Goal: Book appointment/travel/reservation

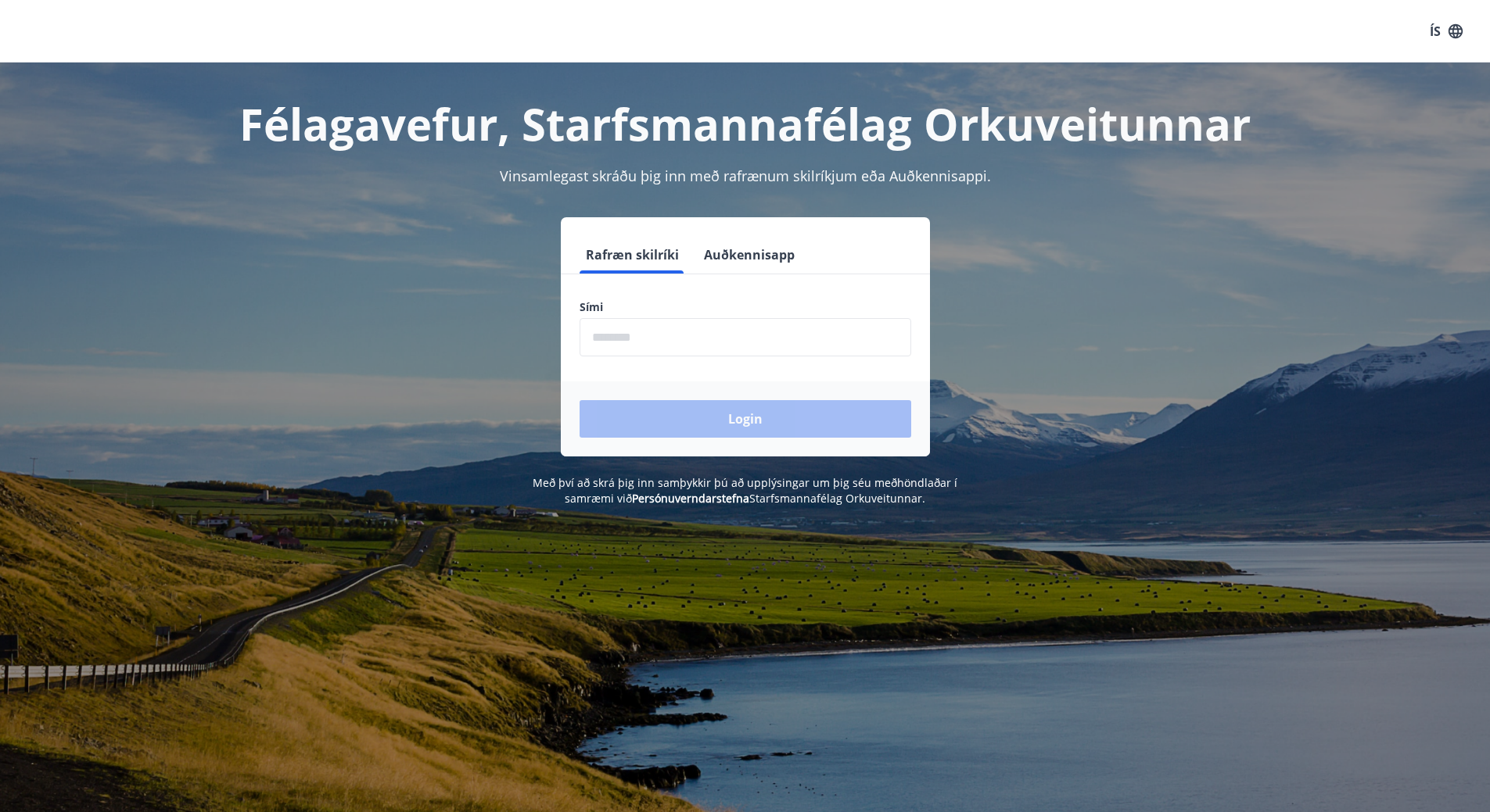
click at [654, 350] on input "phone" at bounding box center [745, 338] width 332 height 38
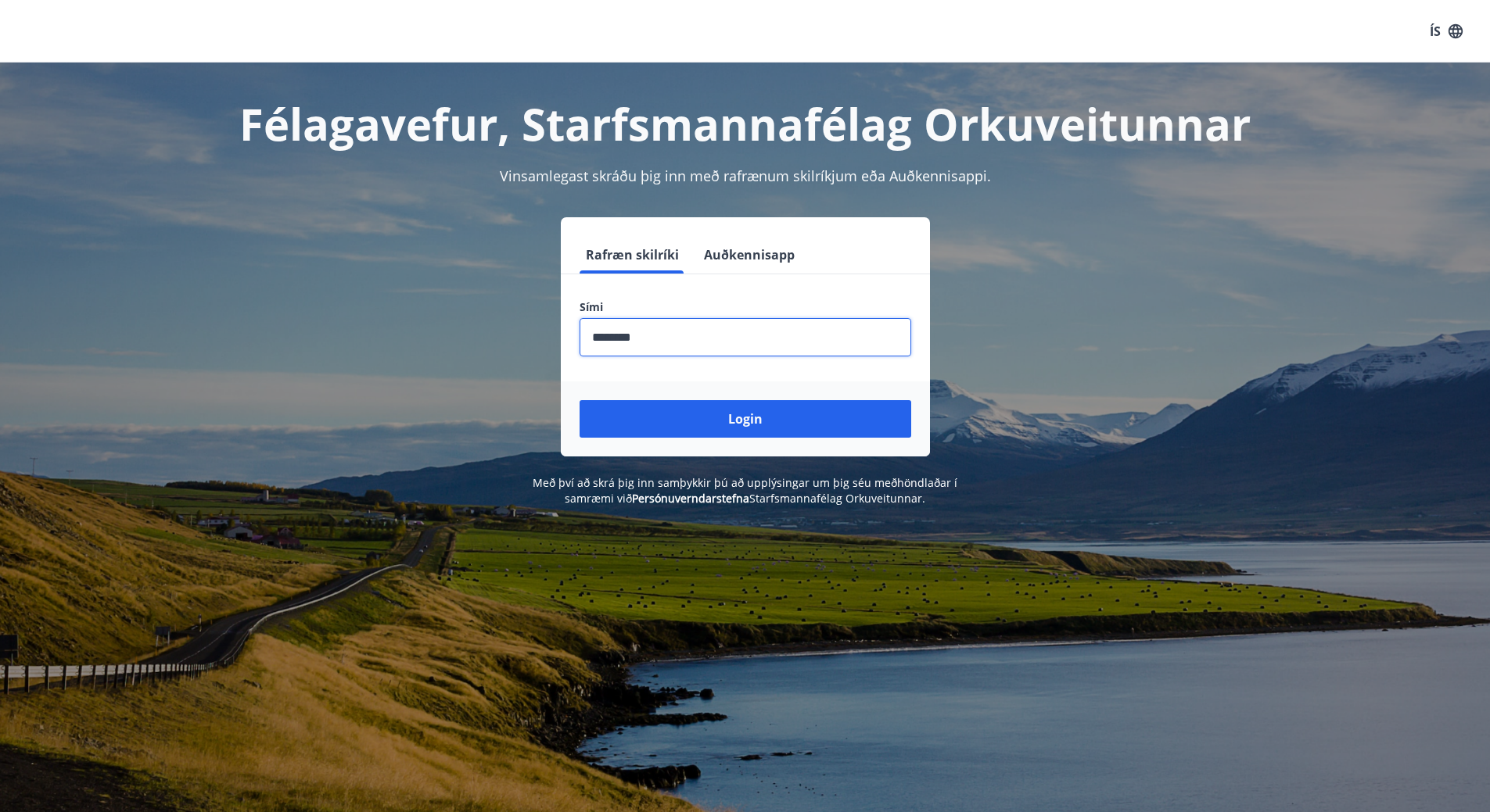
type input "********"
click at [579, 400] on button "Login" at bounding box center [745, 418] width 332 height 37
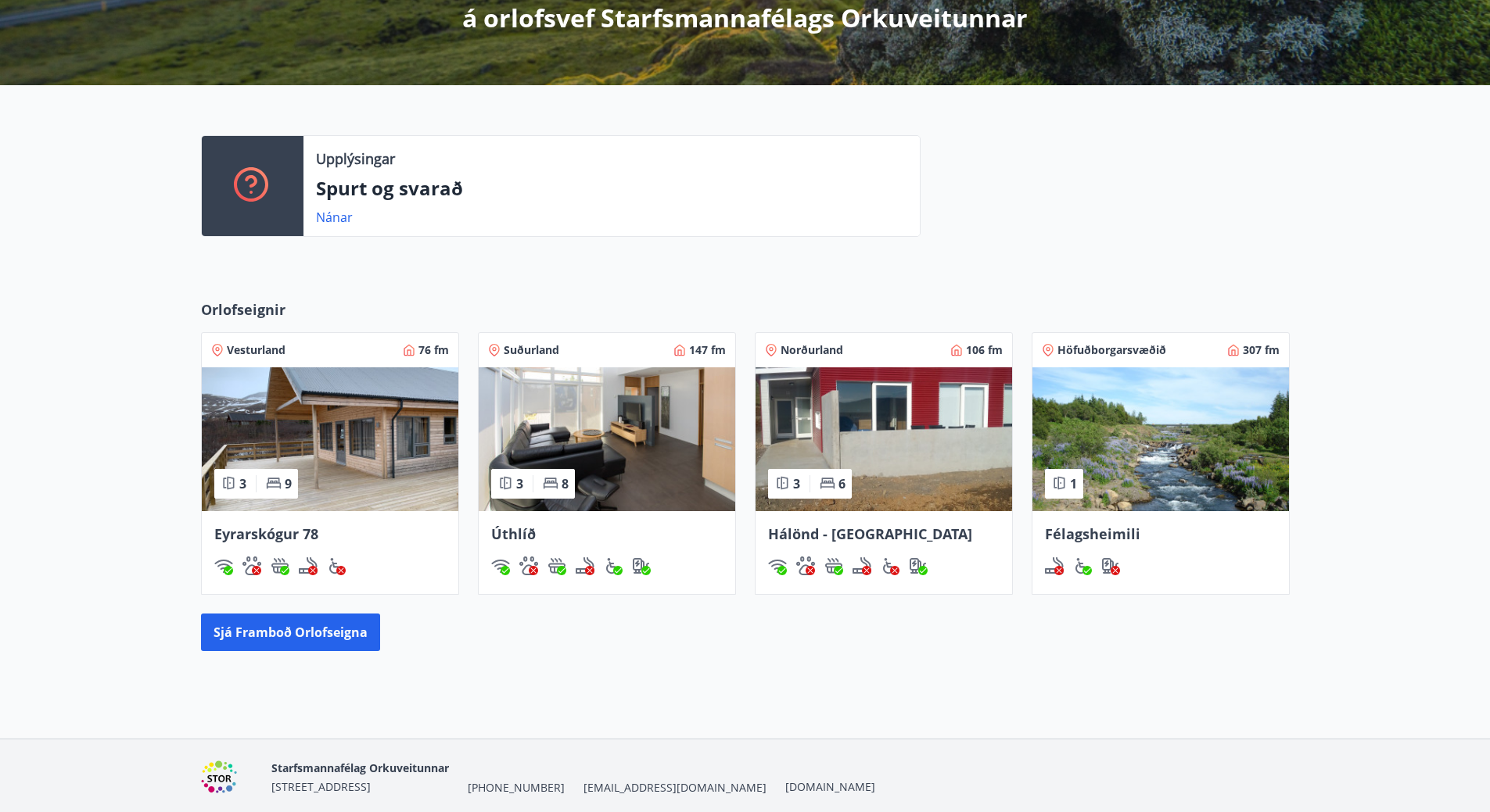
scroll to position [307, 0]
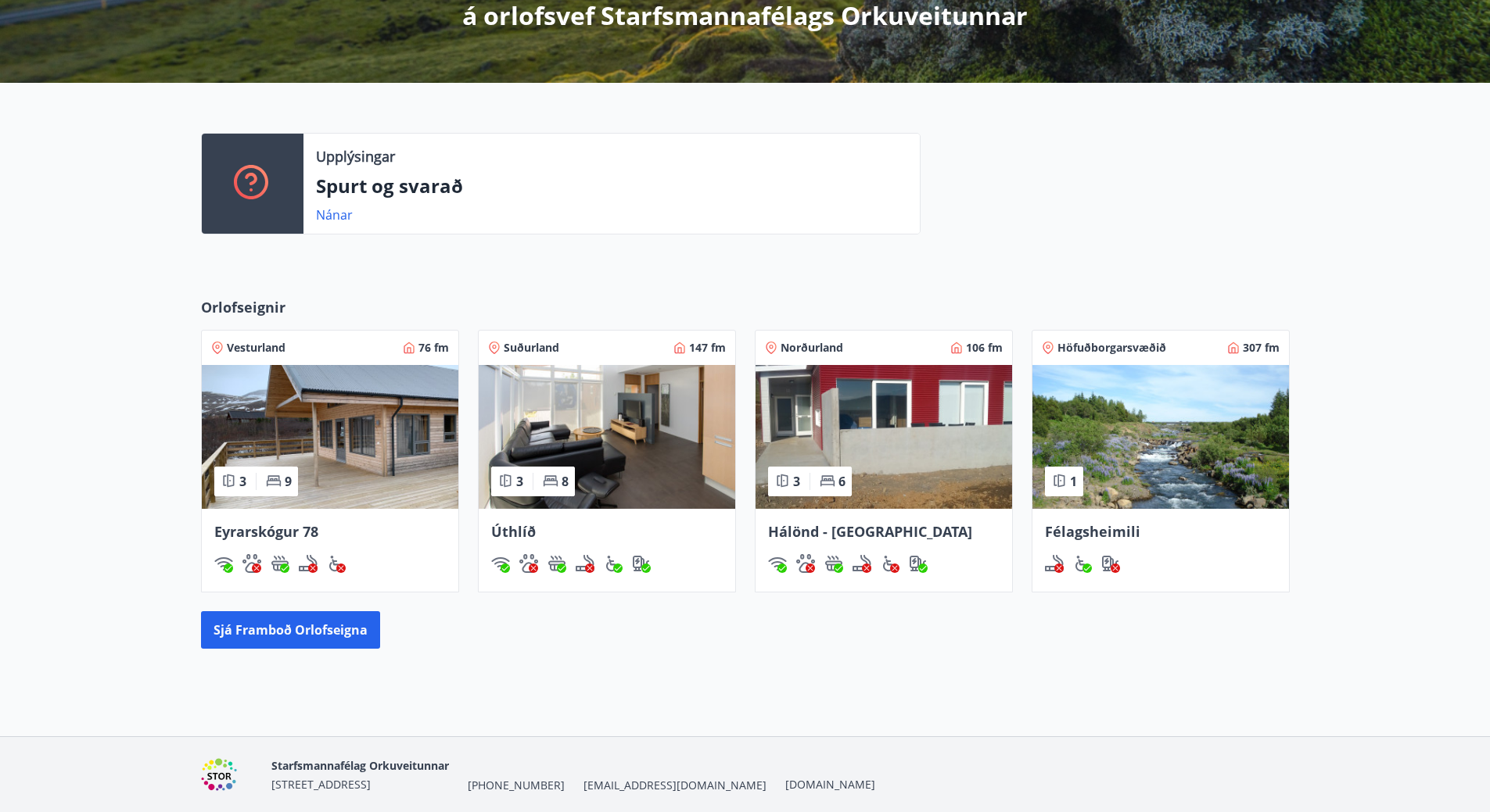
click at [1094, 531] on span "Félagsheimili" at bounding box center [1093, 532] width 95 height 19
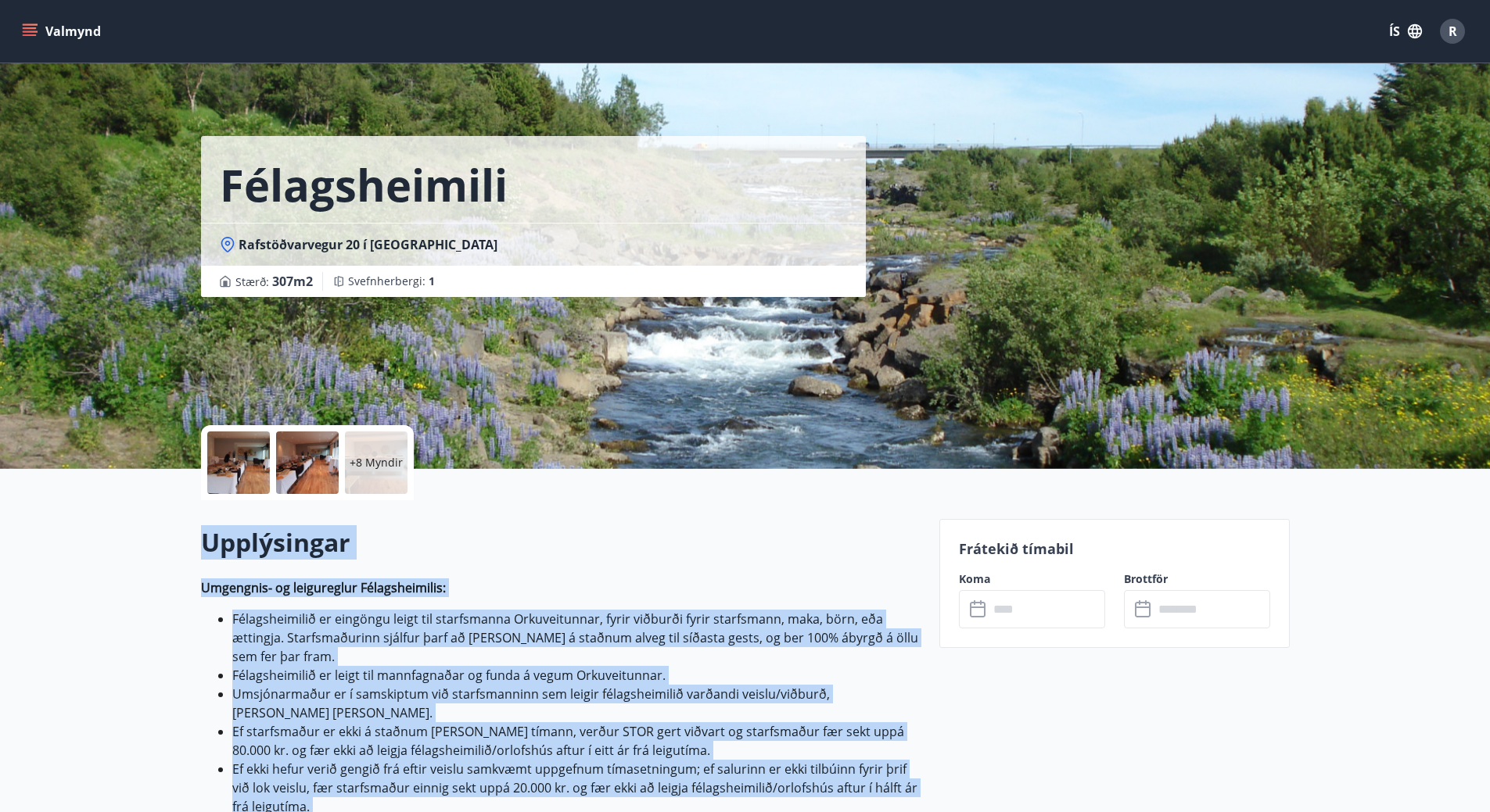
drag, startPoint x: 824, startPoint y: 524, endPoint x: 198, endPoint y: 543, distance: 626.3
copy div "Loremipsumd Sitametco- ad elitseddoei Temporincididu: Utlaboreetdolo ma aliquae…"
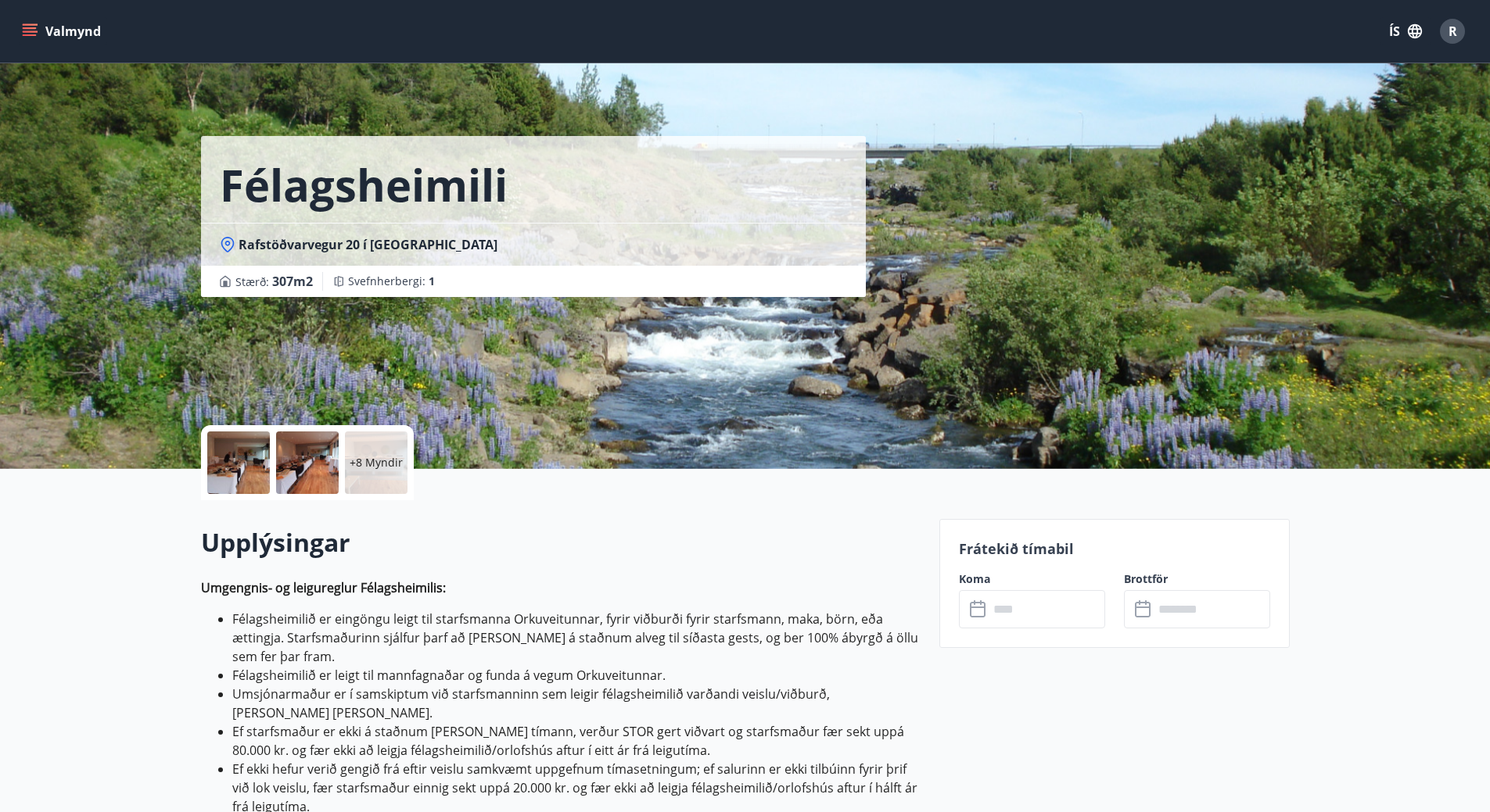
click at [1015, 601] on input "text" at bounding box center [1046, 609] width 117 height 38
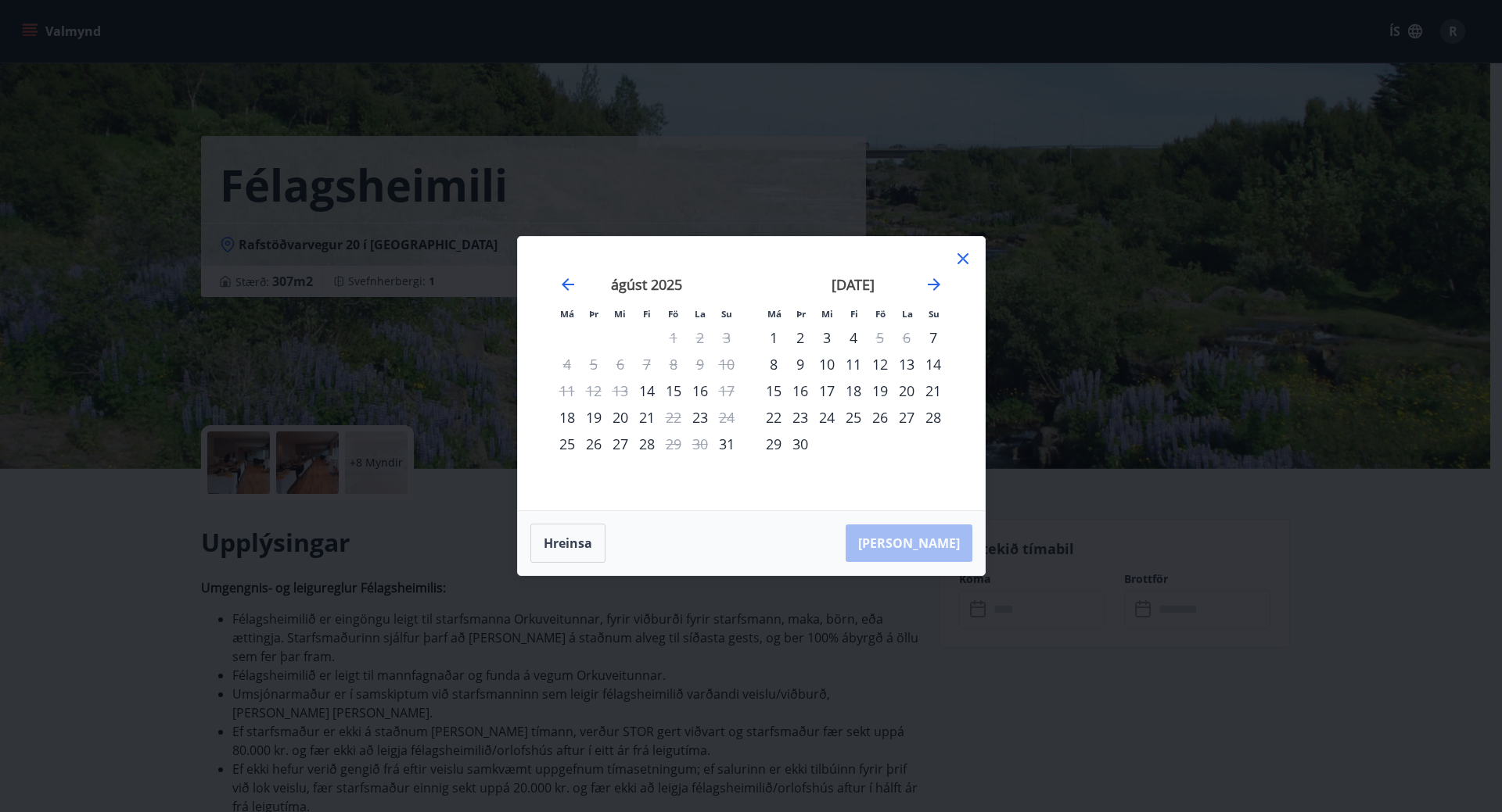
click at [904, 390] on div "20" at bounding box center [907, 391] width 27 height 27
click at [927, 391] on div "21" at bounding box center [933, 391] width 27 height 27
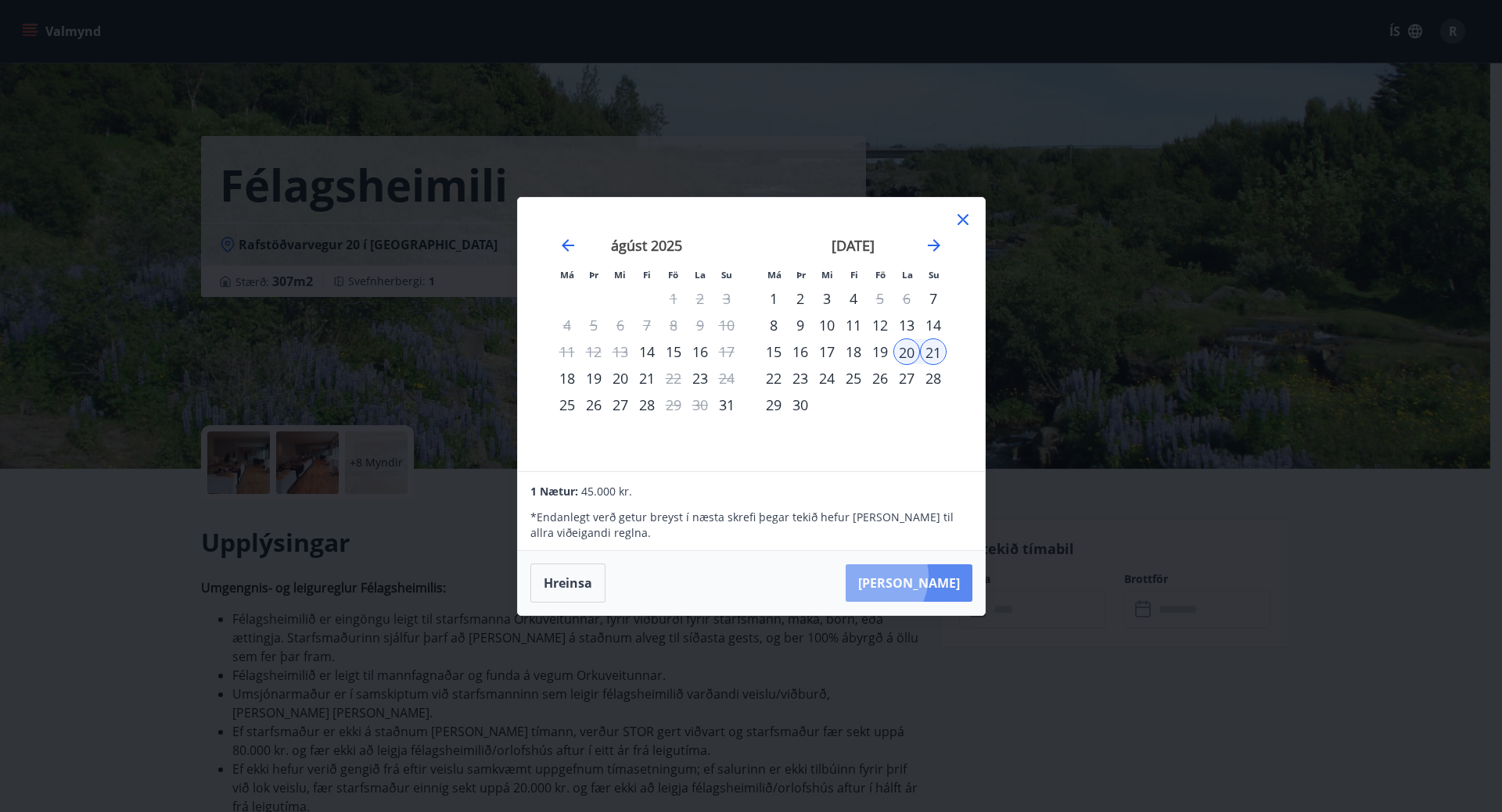
click at [914, 576] on button "Taka Frá" at bounding box center [908, 583] width 127 height 37
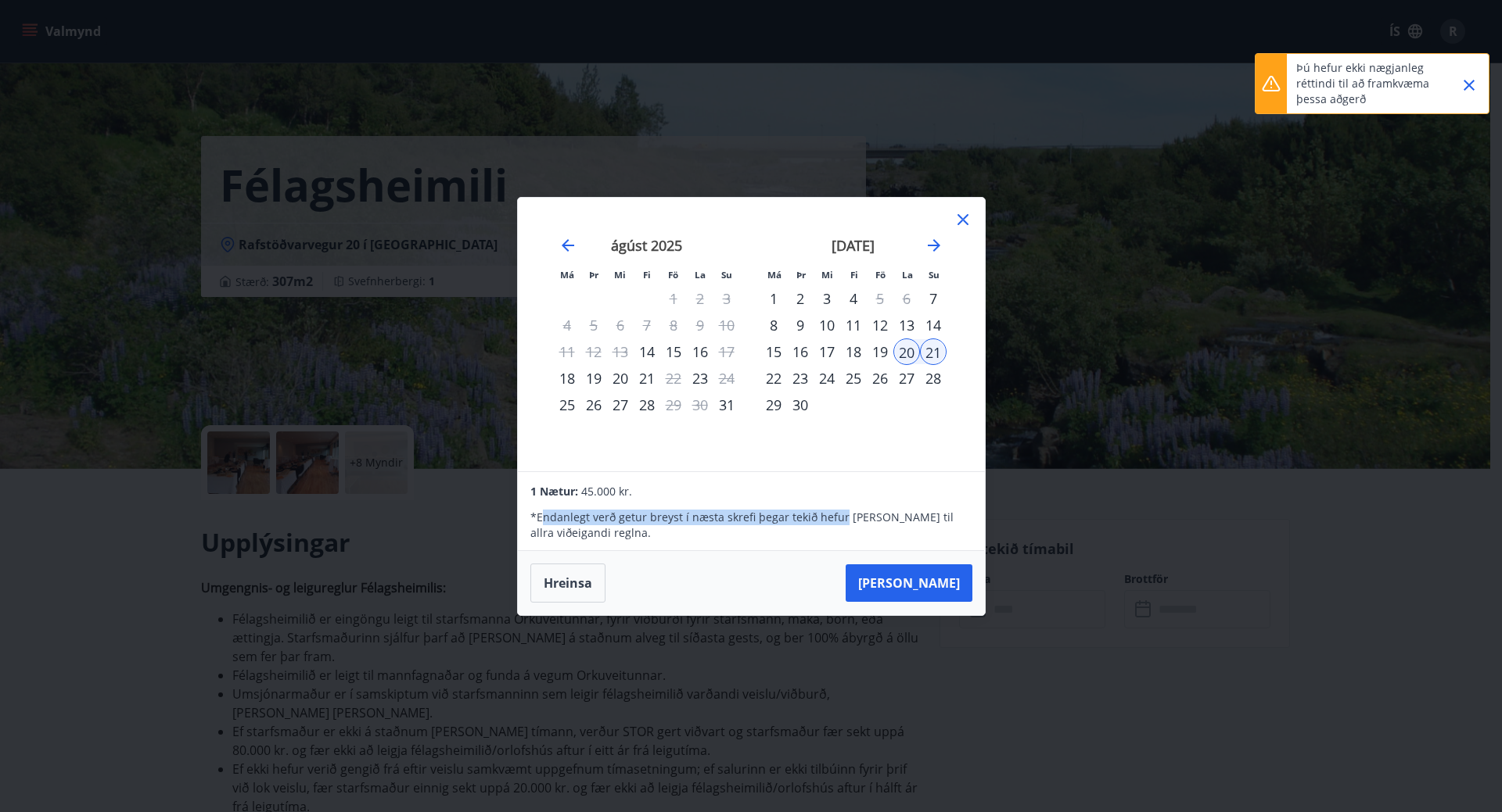
drag, startPoint x: 544, startPoint y: 513, endPoint x: 842, endPoint y: 512, distance: 298.0
click at [842, 512] on p "* Endanlegt verð getur breyst í næsta skrefi þegar tekið hefur verið tillit til…" at bounding box center [751, 525] width 441 height 31
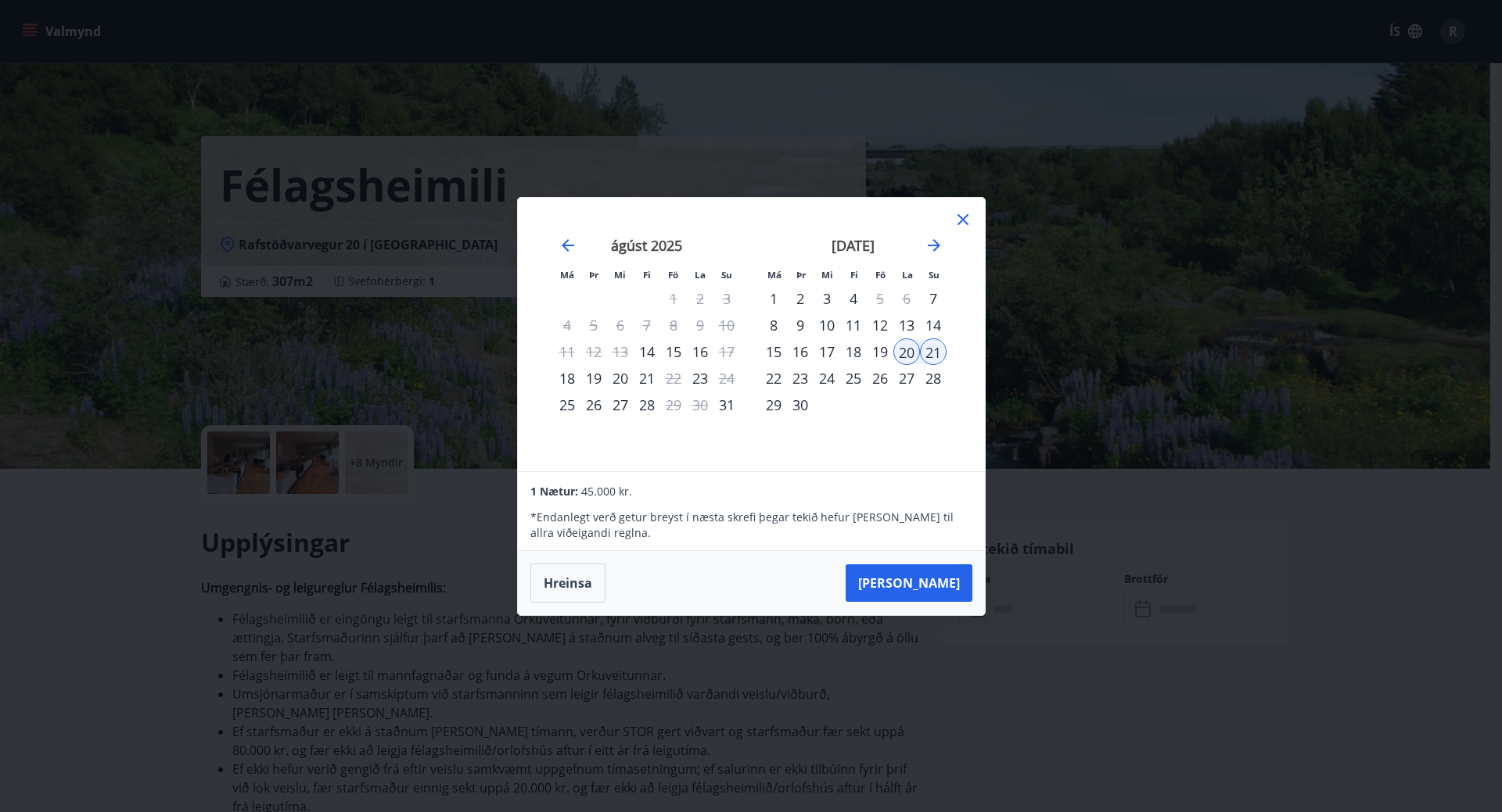
click at [885, 350] on div "19" at bounding box center [880, 352] width 27 height 27
click at [931, 580] on button "Taka Frá" at bounding box center [908, 583] width 127 height 37
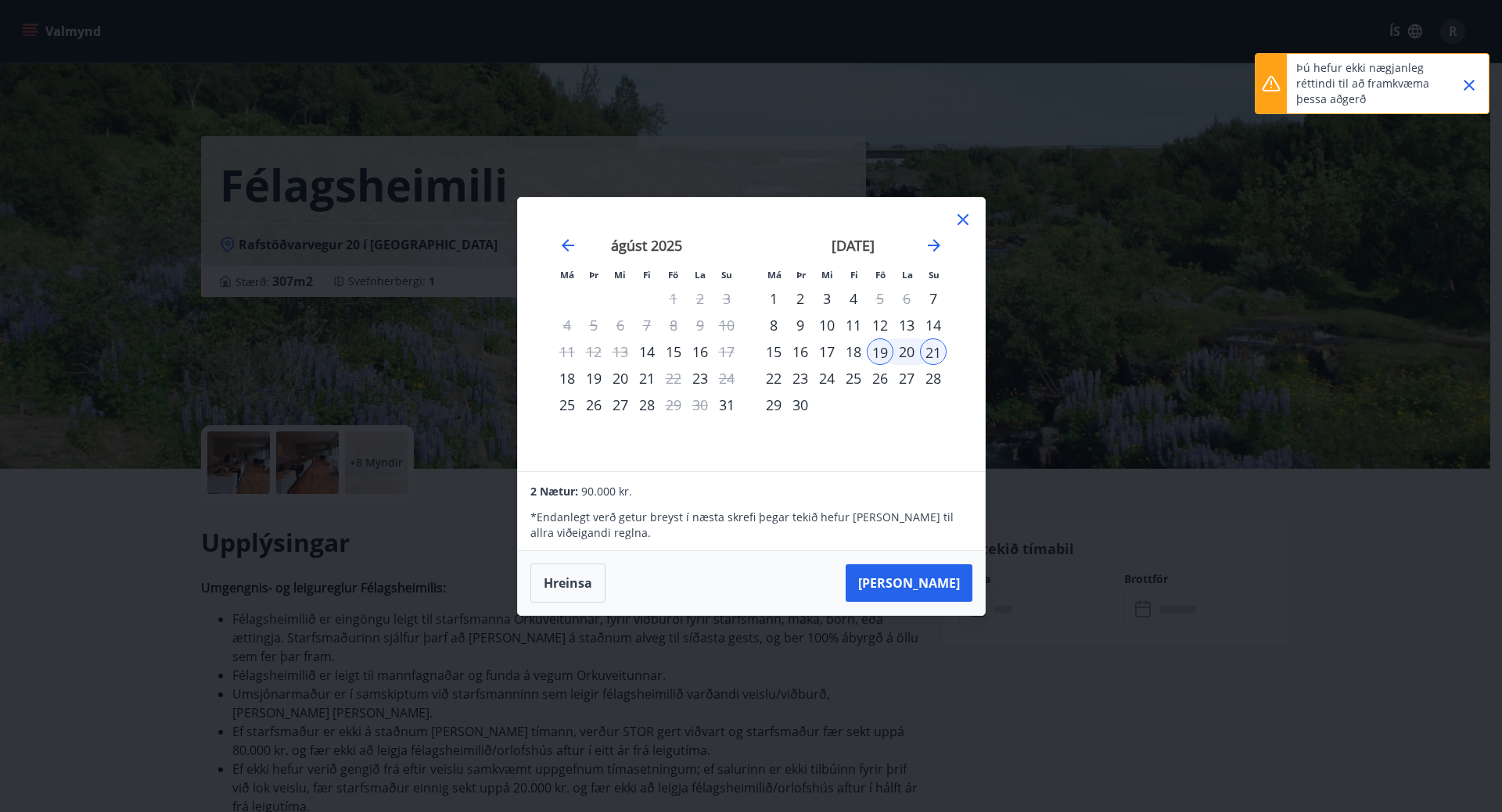
click at [1472, 86] on icon "Close" at bounding box center [1470, 86] width 19 height 19
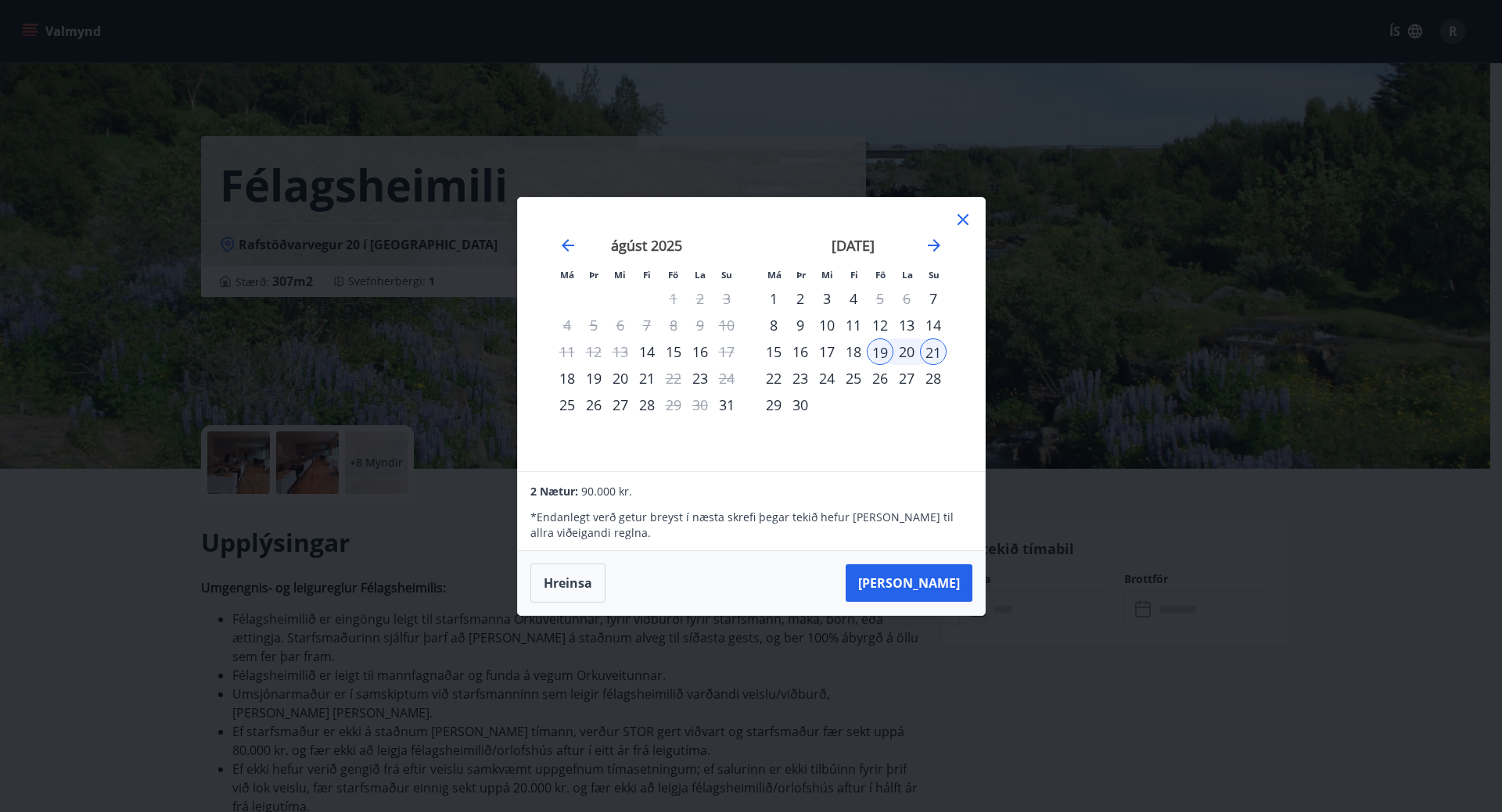
click at [956, 216] on icon at bounding box center [963, 220] width 19 height 19
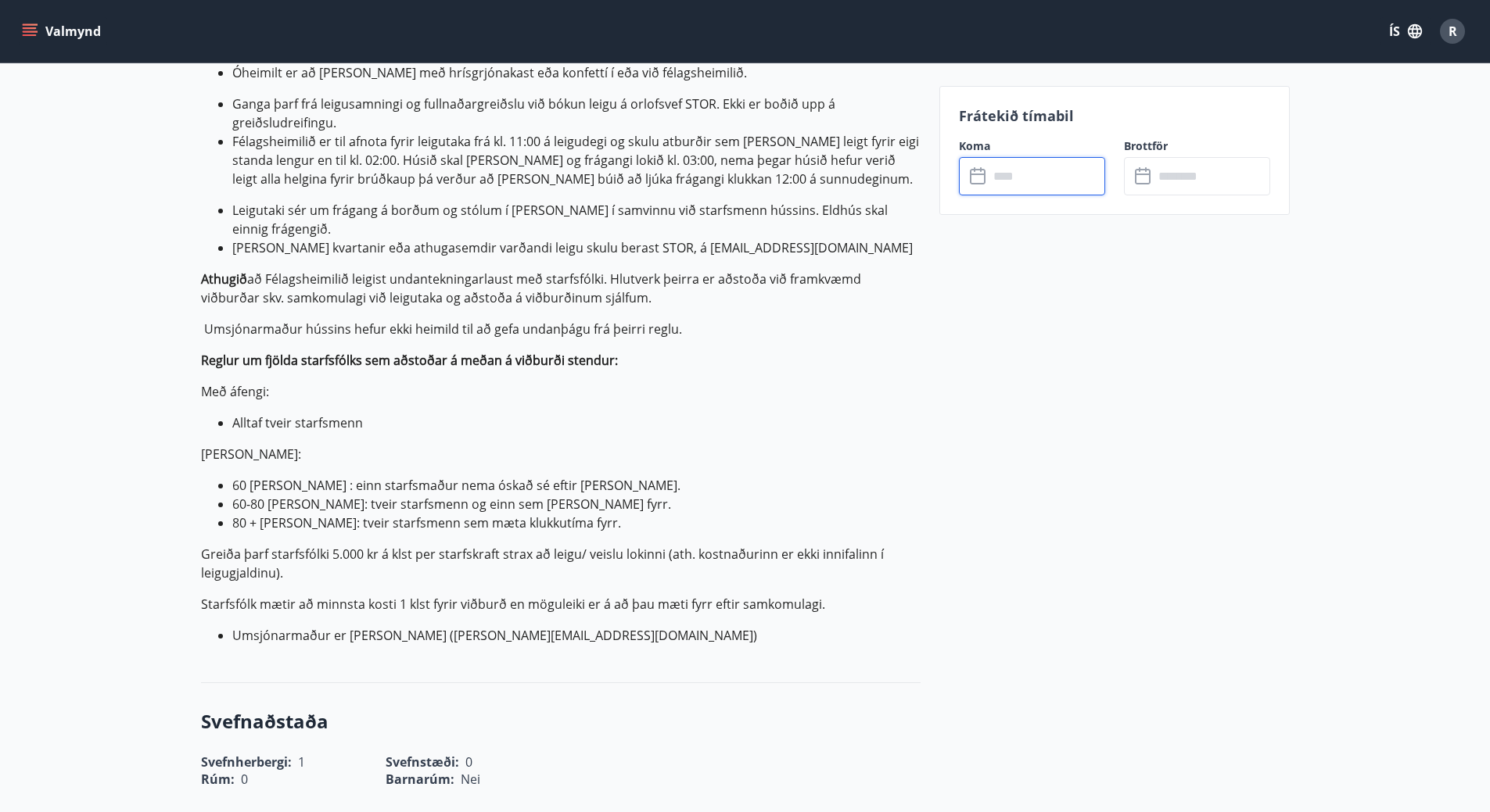
scroll to position [1296, 0]
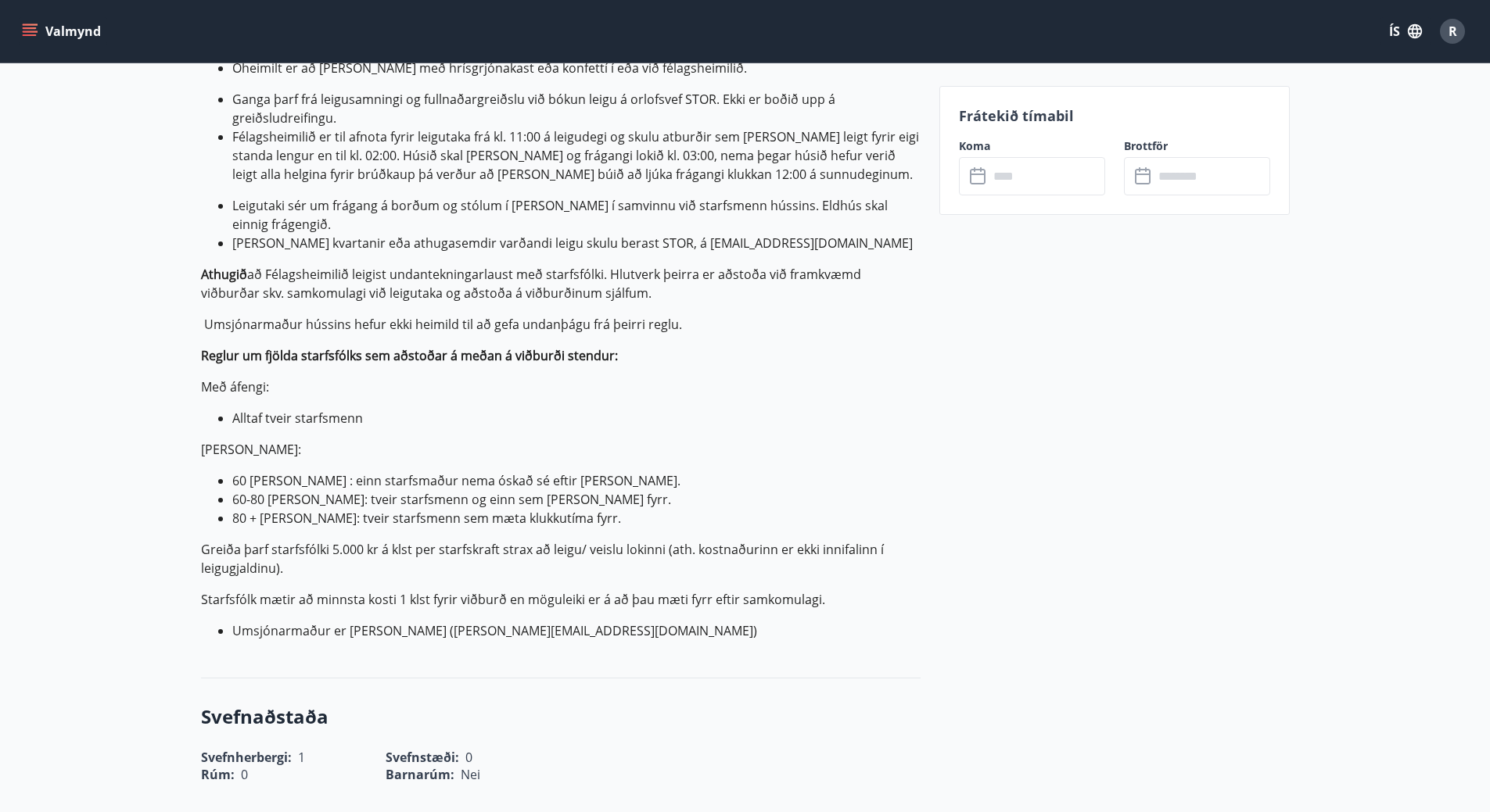
click at [688, 622] on li "Umsjónarmaður er Jóhanna Ingvarsdóttir (johanna.ingvarsdottir@orkuveitan.is​)" at bounding box center [576, 631] width 688 height 19
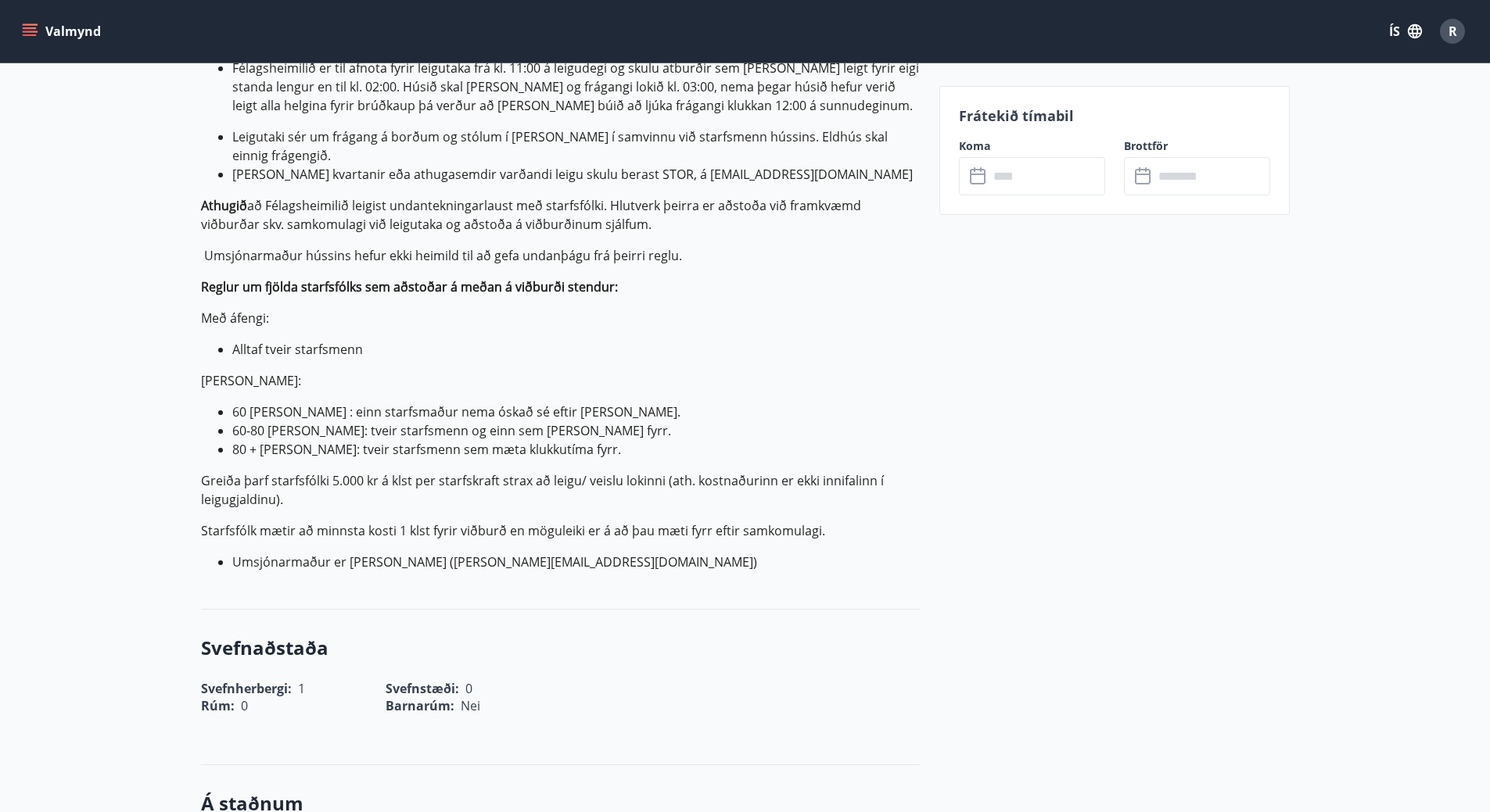
scroll to position [1365, 0]
drag, startPoint x: 477, startPoint y: 507, endPoint x: 688, endPoint y: 504, distance: 211.0
click at [688, 552] on li "Umsjónarmaður er Jóhanna Ingvarsdóttir (johanna.ingvarsdottir@orkuveitan.is​)" at bounding box center [576, 562] width 688 height 19
copy li "(johanna.ingvarsdottir@orkuveitan.is"
click at [748, 371] on p "Án áfengis:" at bounding box center [560, 380] width 720 height 19
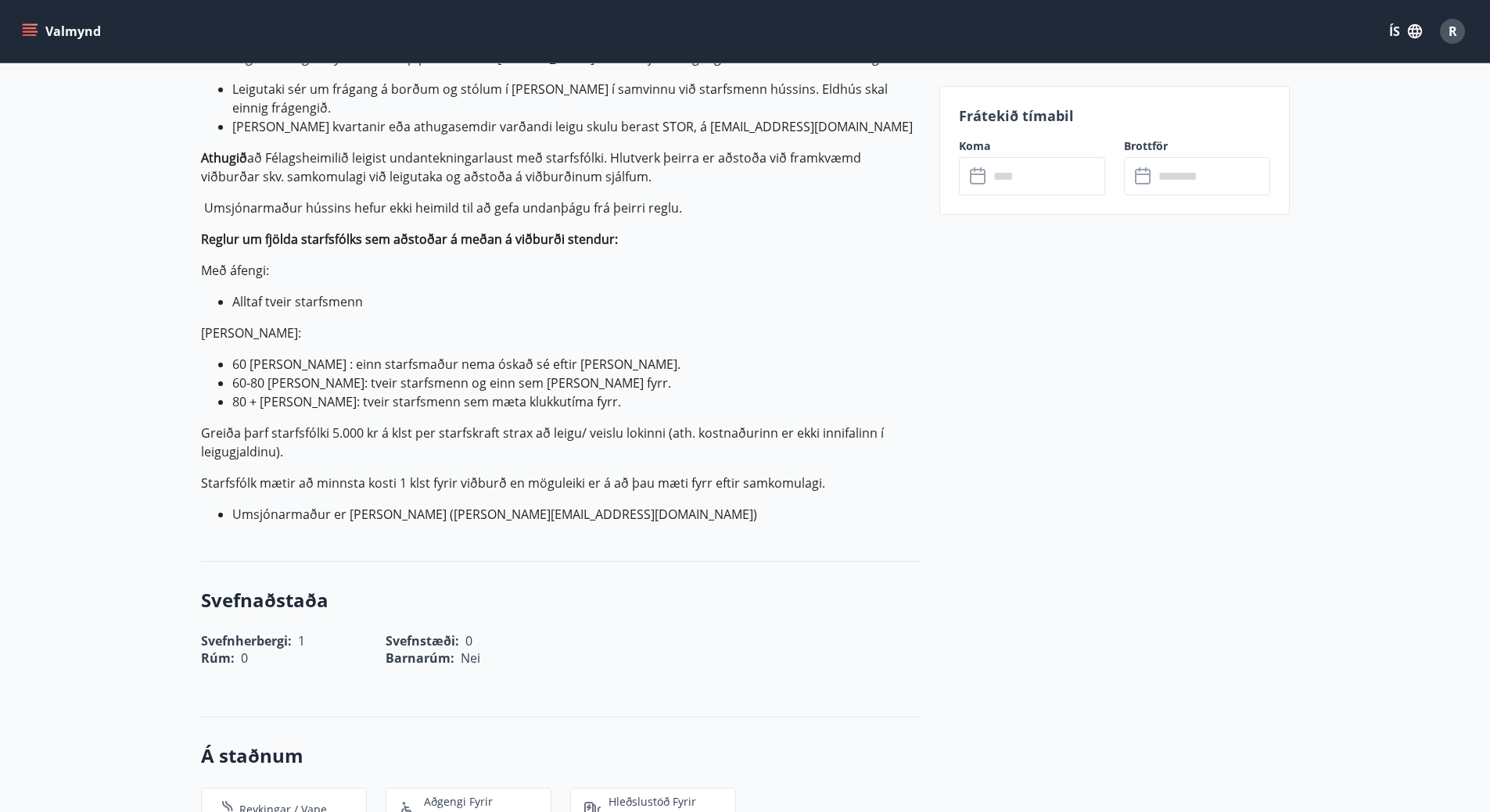
scroll to position [1411, 0]
click at [1015, 181] on input "text" at bounding box center [1046, 176] width 117 height 38
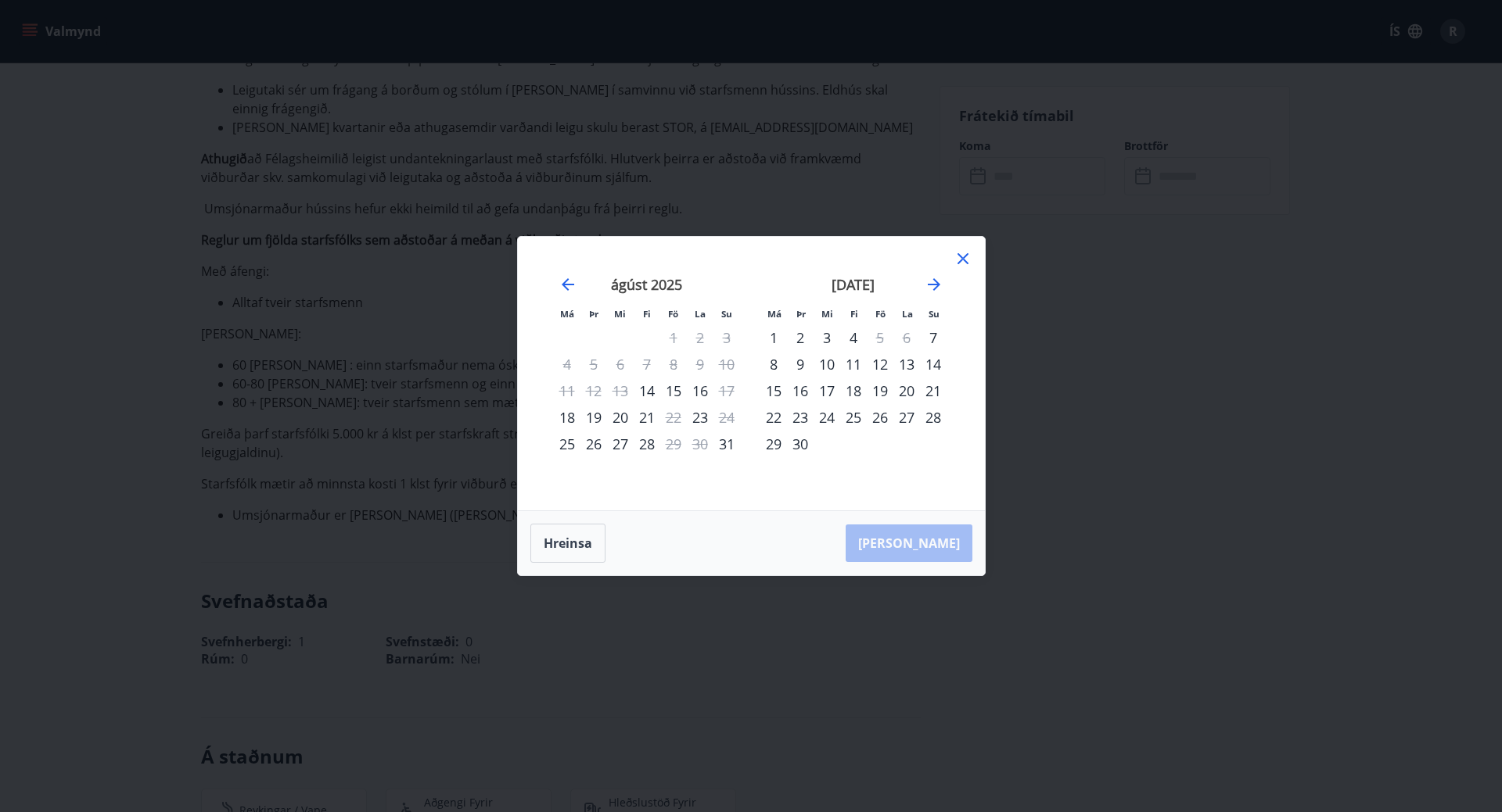
click at [907, 390] on div "20" at bounding box center [907, 391] width 27 height 27
click at [932, 390] on div "21" at bounding box center [933, 391] width 27 height 27
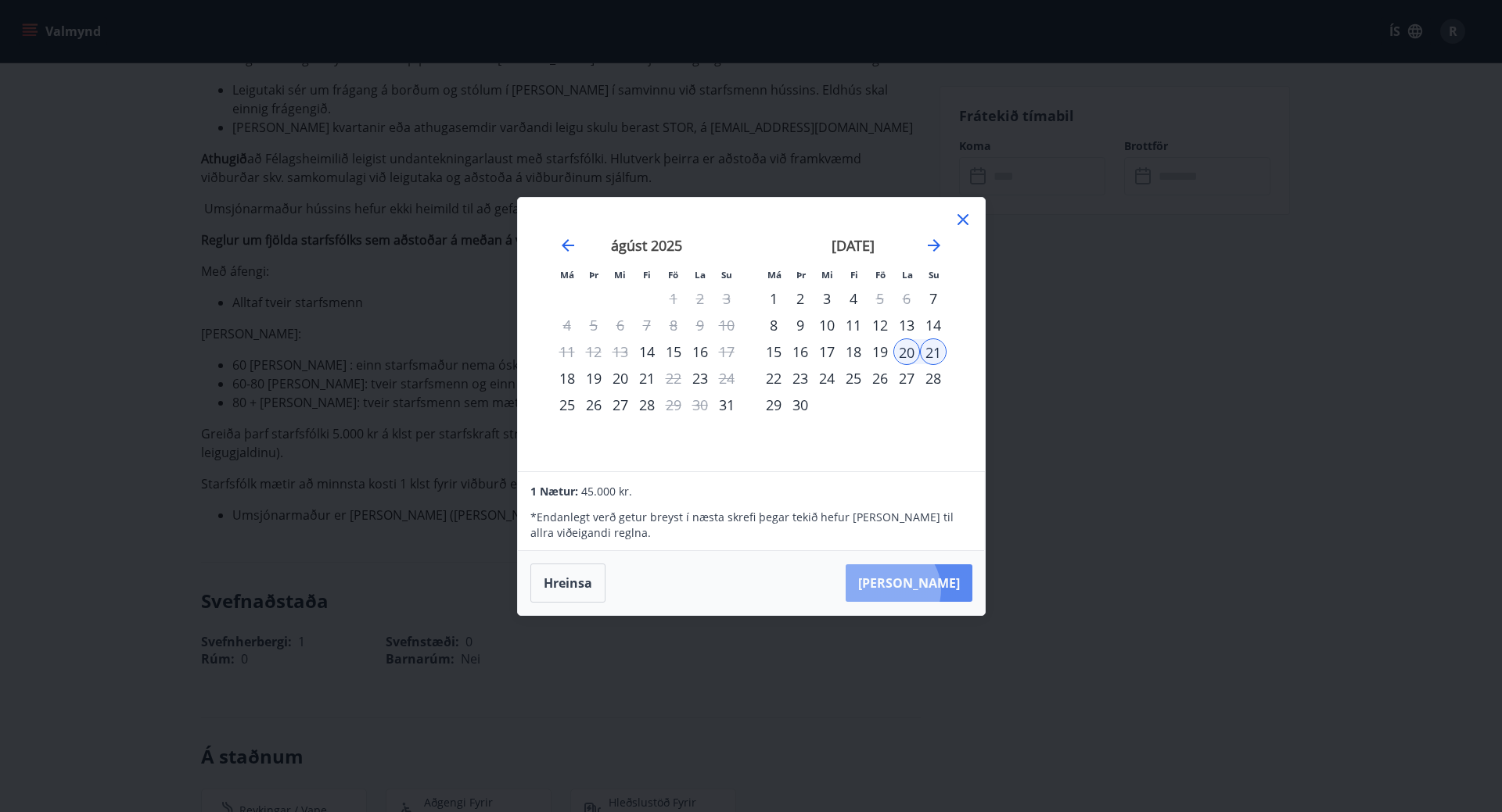
click at [939, 590] on button "Taka Frá" at bounding box center [908, 583] width 127 height 37
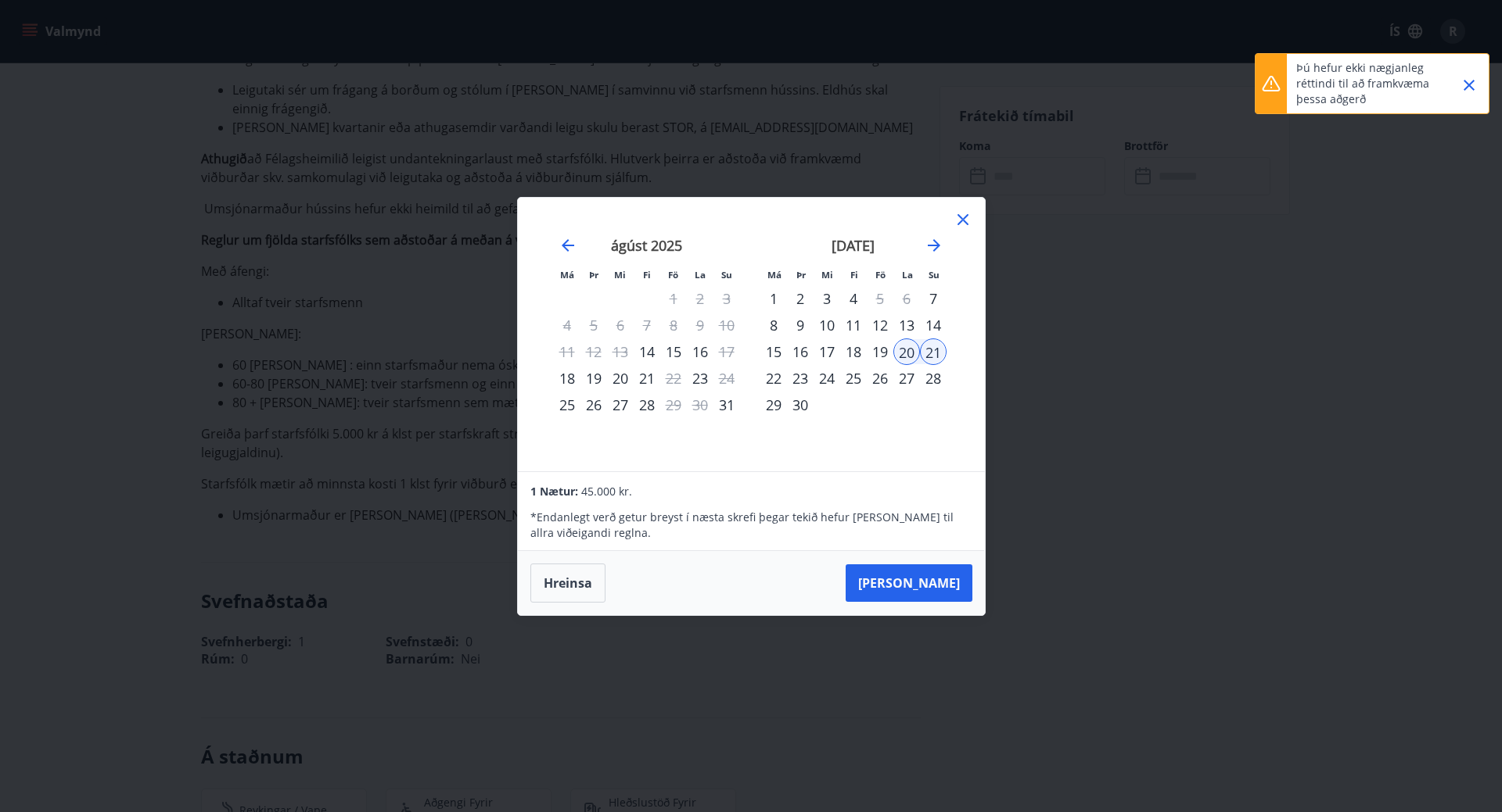
click at [962, 221] on icon at bounding box center [964, 220] width 11 height 11
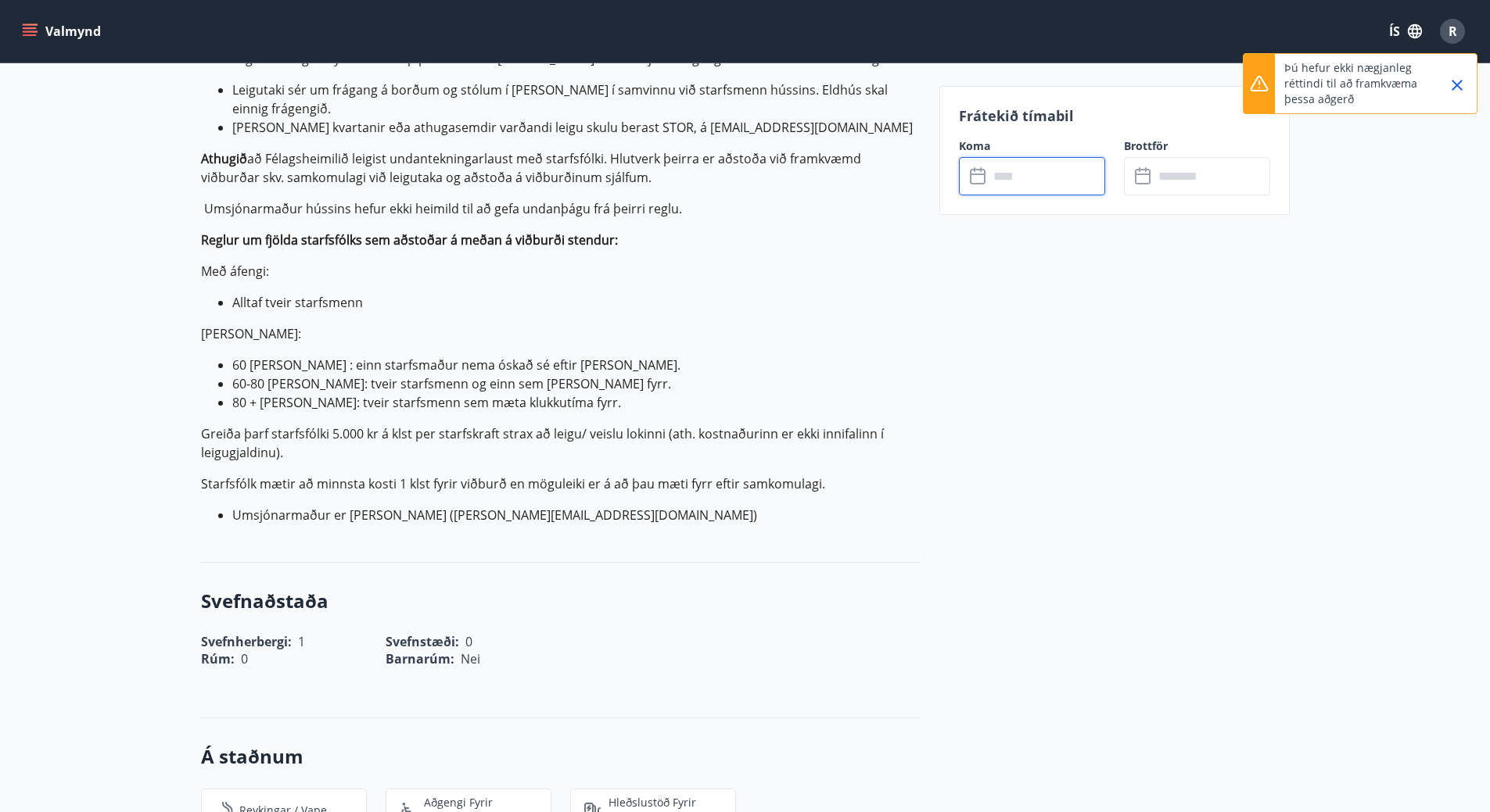
click at [1448, 77] on icon "Close" at bounding box center [1457, 86] width 19 height 19
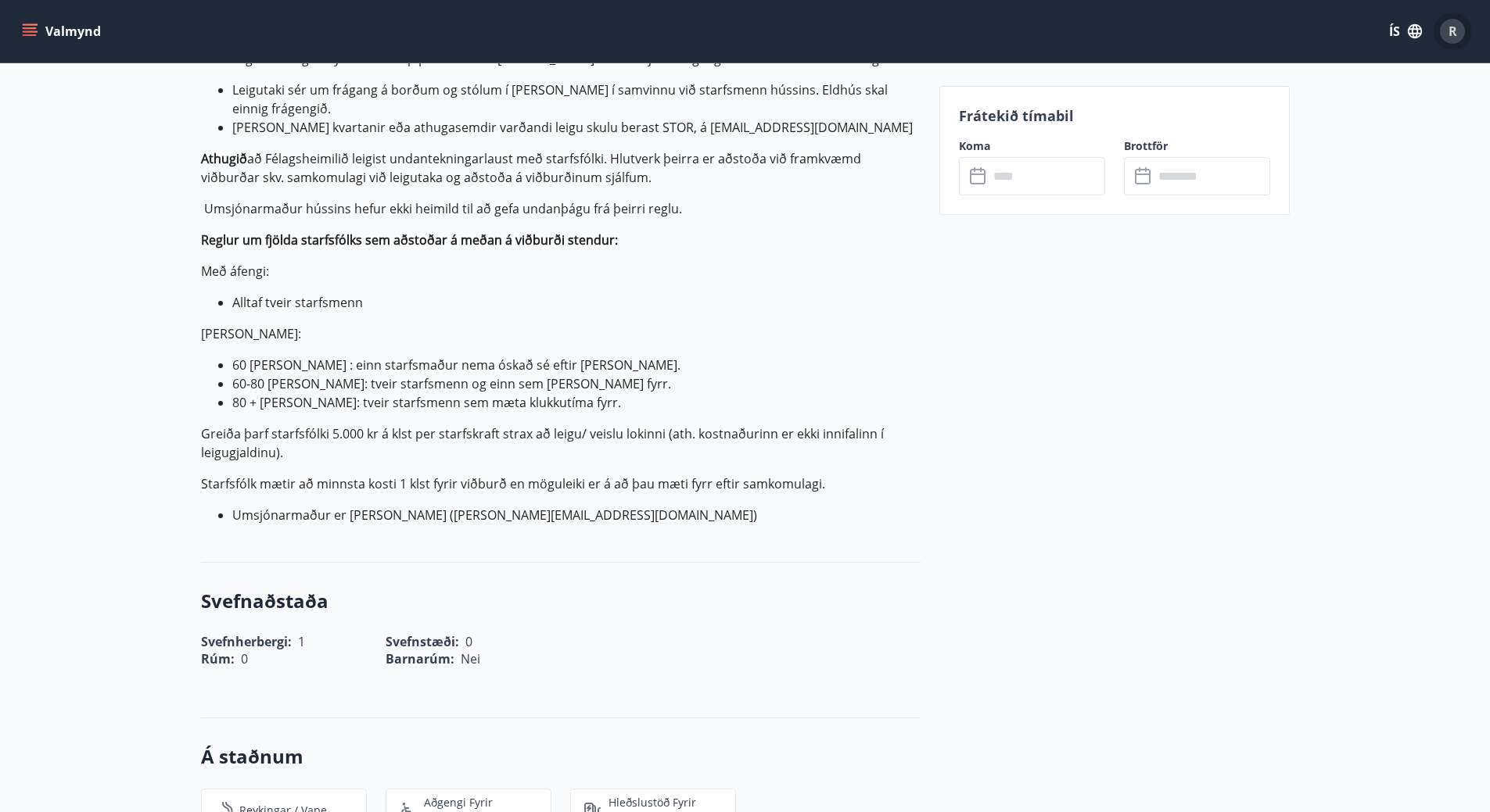
click at [1448, 37] on span "R" at bounding box center [1452, 31] width 9 height 17
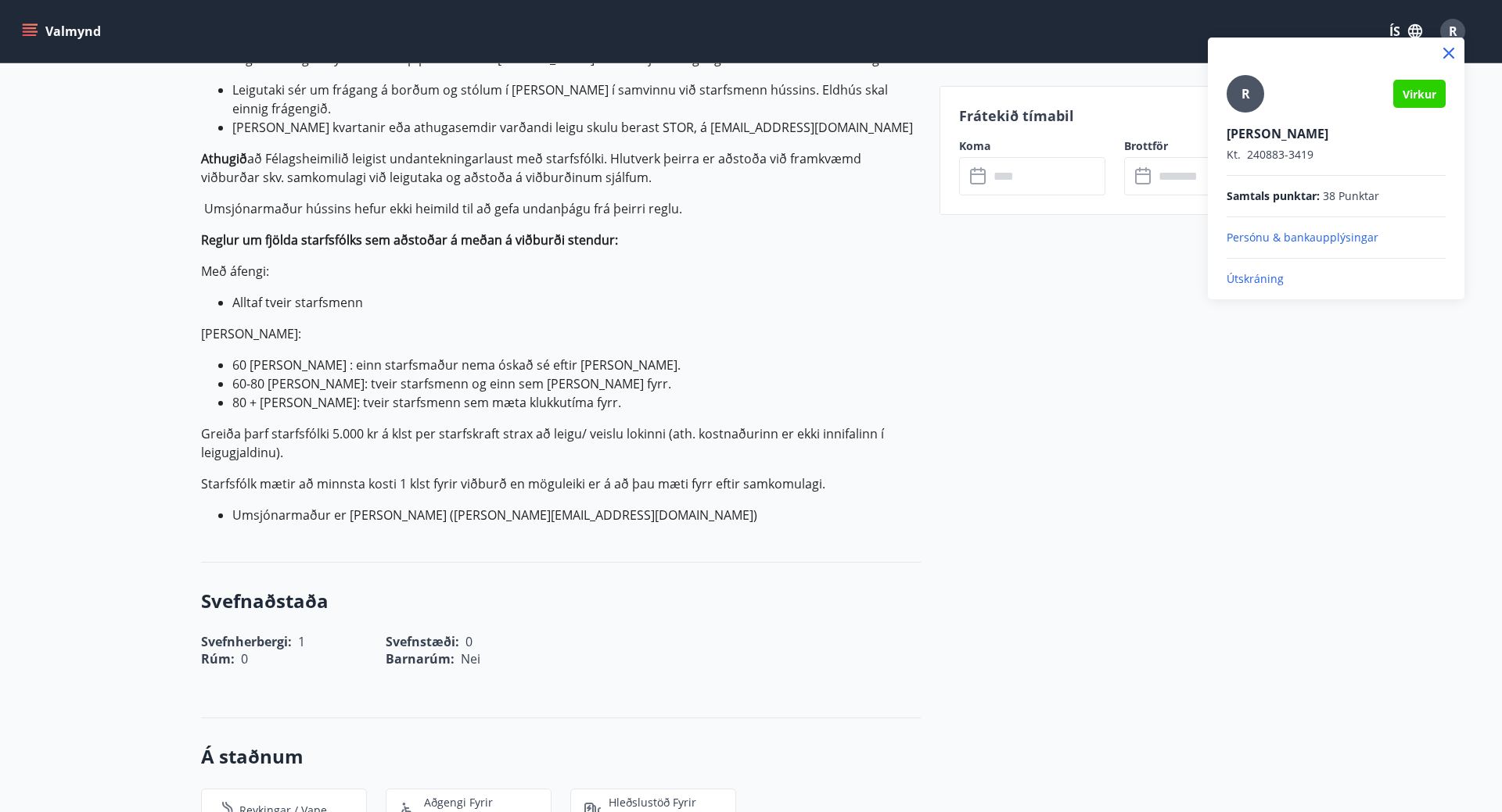
click at [1056, 332] on div at bounding box center [751, 406] width 1502 height 812
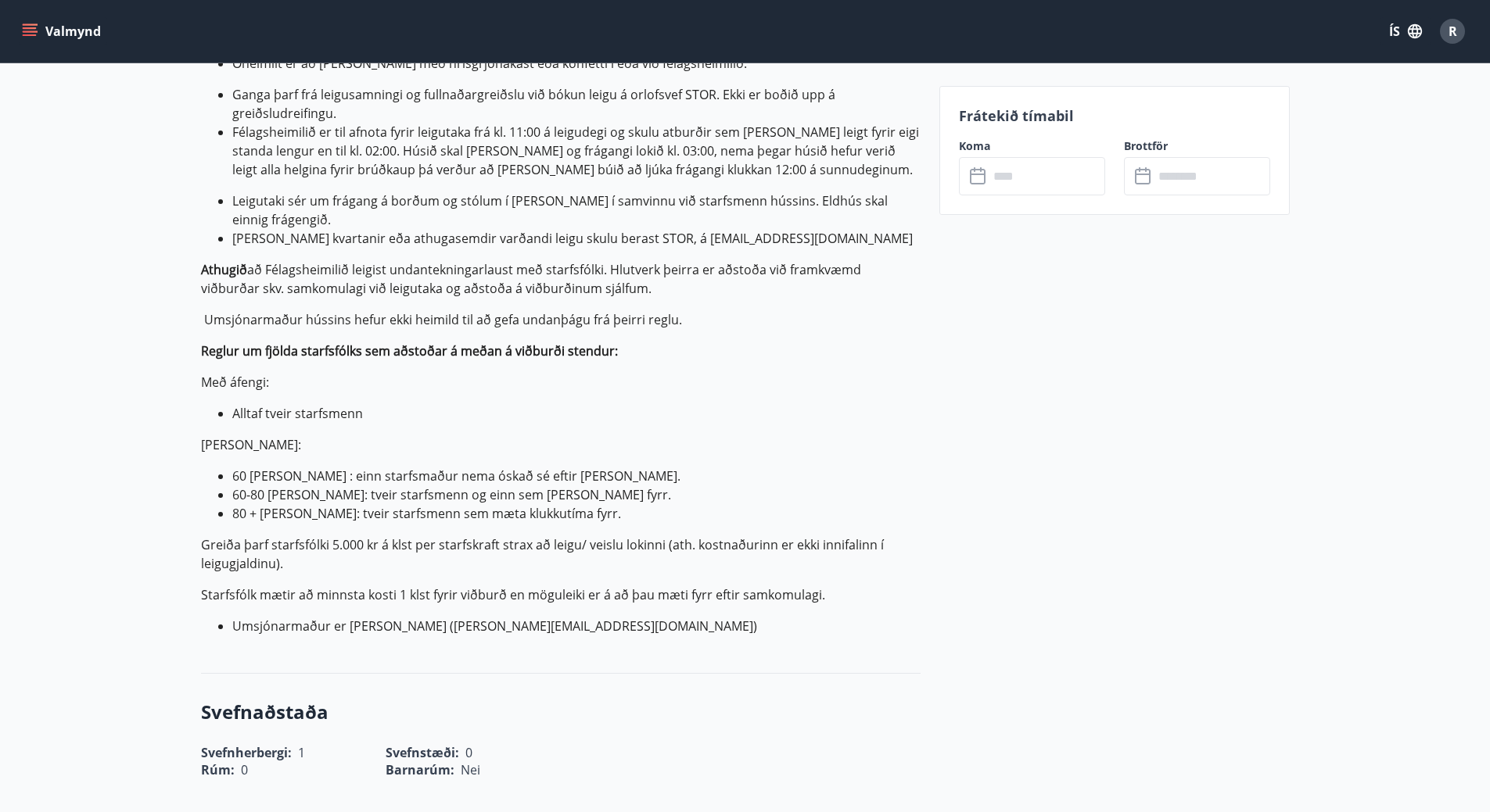
scroll to position [1286, 0]
